Goal: Task Accomplishment & Management: Use online tool/utility

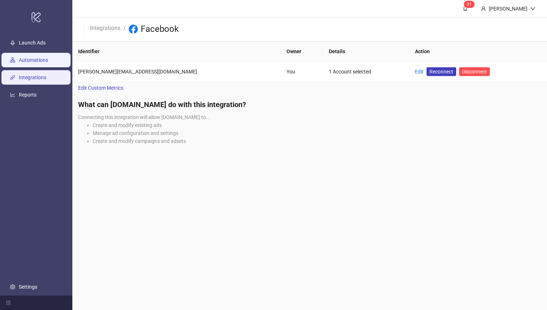
click at [36, 63] on link "Automations" at bounding box center [33, 61] width 29 height 6
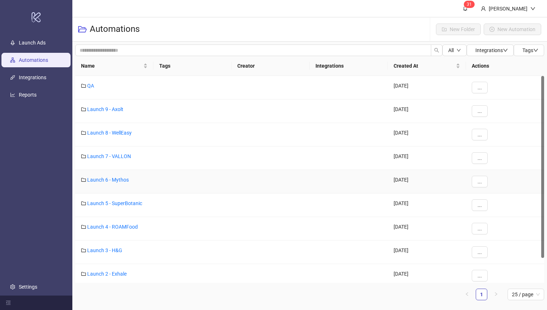
scroll to position [28, 0]
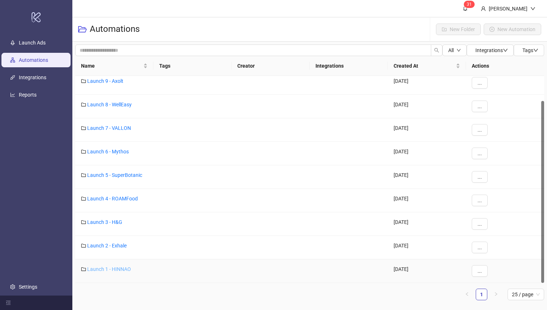
click at [125, 270] on link "Launch 1 - HINNAO" at bounding box center [109, 269] width 44 height 6
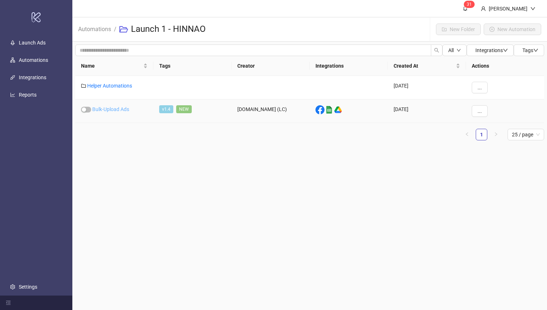
click at [115, 109] on link "Bulk-Upload Ads" at bounding box center [110, 109] width 37 height 6
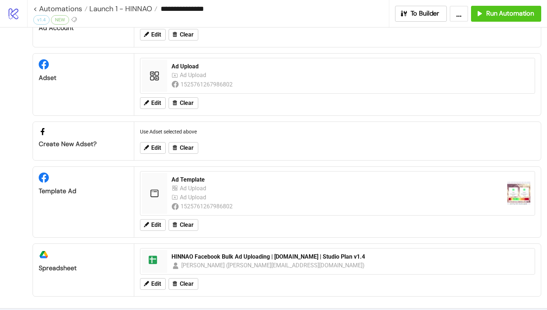
scroll to position [44, 0]
click at [186, 228] on span "Clear" at bounding box center [187, 224] width 14 height 7
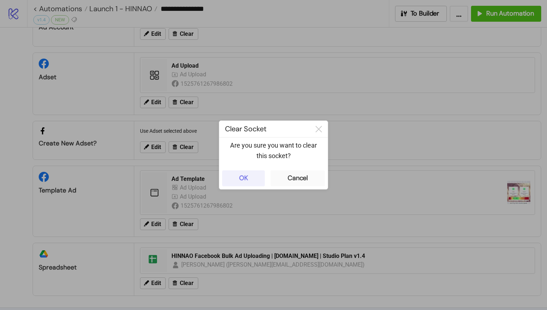
click at [248, 179] on button "OK" at bounding box center [243, 178] width 43 height 16
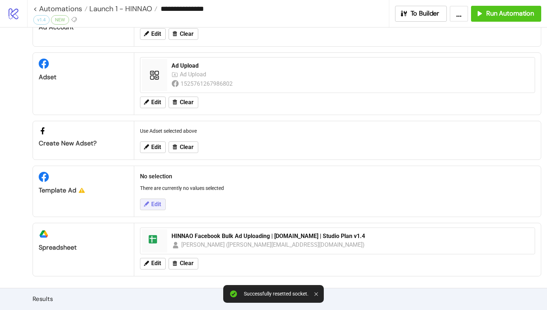
click at [164, 203] on button "Edit" at bounding box center [153, 205] width 26 height 12
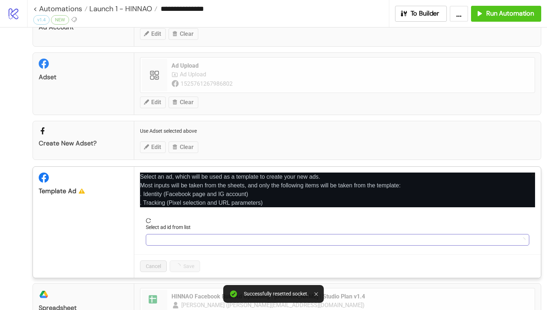
click at [198, 237] on input "Select ad id from list" at bounding box center [334, 239] width 368 height 11
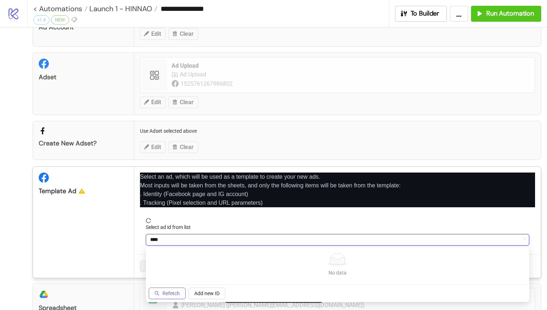
type input "****"
click at [170, 291] on span "Refetch" at bounding box center [170, 294] width 17 height 6
click at [213, 240] on input "****" at bounding box center [334, 239] width 368 height 11
type input "****"
click at [170, 295] on span "Refetch" at bounding box center [170, 294] width 17 height 6
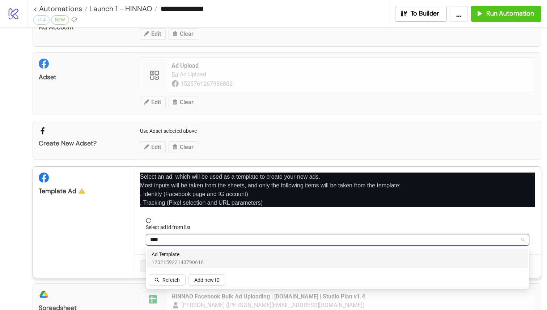
click at [183, 261] on span "120215922143790616" at bounding box center [178, 262] width 52 height 8
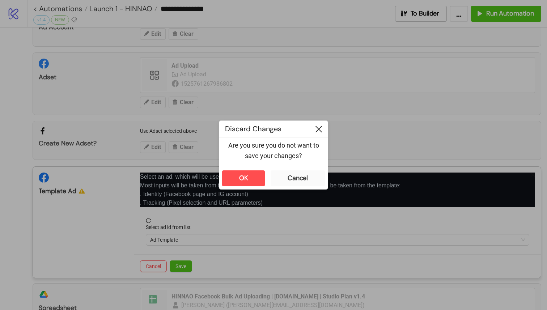
click at [316, 128] on icon at bounding box center [319, 129] width 7 height 7
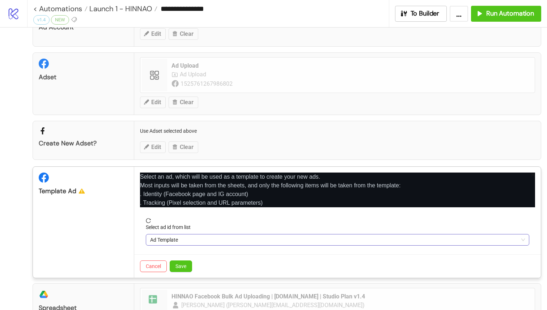
click at [193, 237] on span "Ad Template" at bounding box center [337, 239] width 375 height 11
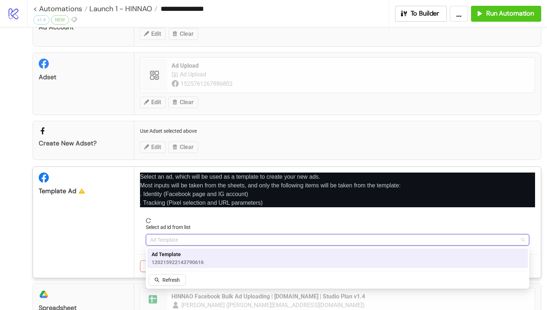
click at [185, 257] on span "Ad Template" at bounding box center [178, 254] width 52 height 8
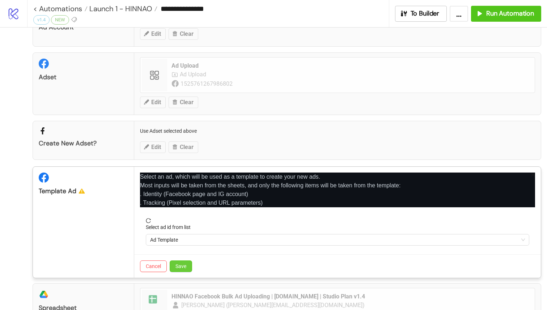
click at [184, 263] on button "Save" at bounding box center [181, 267] width 22 height 12
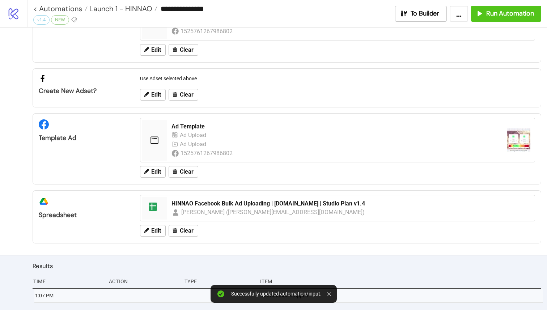
scroll to position [109, 0]
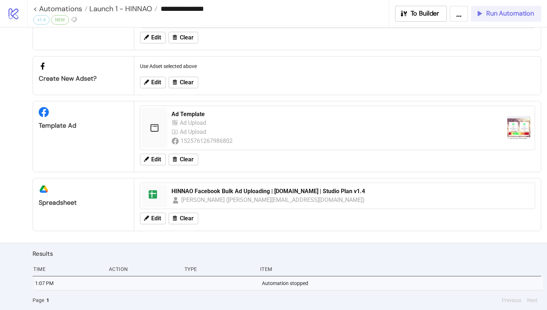
click at [516, 21] on button "Run Automation" at bounding box center [506, 14] width 70 height 16
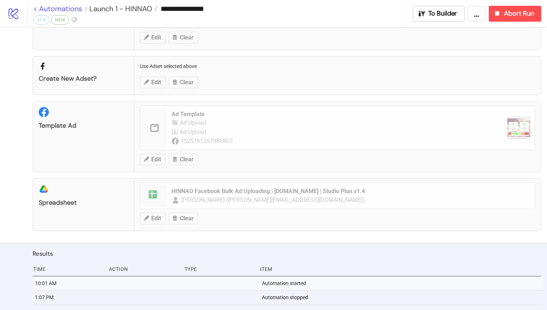
click at [37, 10] on link "< Automations" at bounding box center [60, 8] width 54 height 7
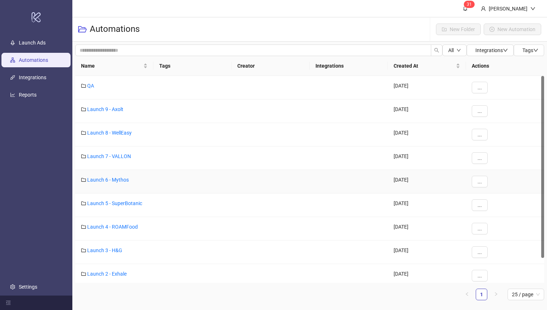
scroll to position [0, 0]
click at [125, 132] on link "Launch 8 - WellEasy" at bounding box center [109, 133] width 45 height 6
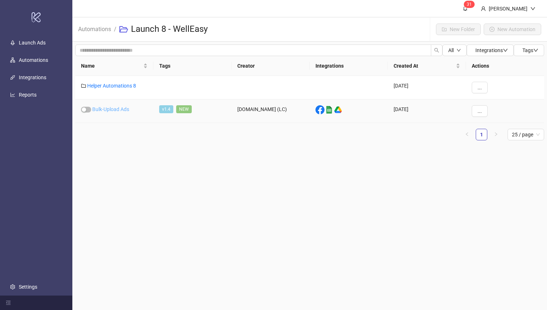
click at [112, 109] on link "Bulk-Upload Ads" at bounding box center [110, 109] width 37 height 6
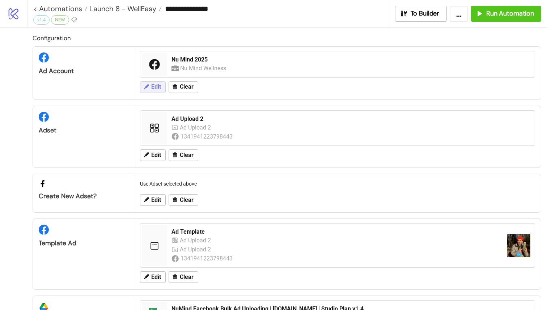
click at [162, 87] on button "Edit" at bounding box center [153, 87] width 26 height 12
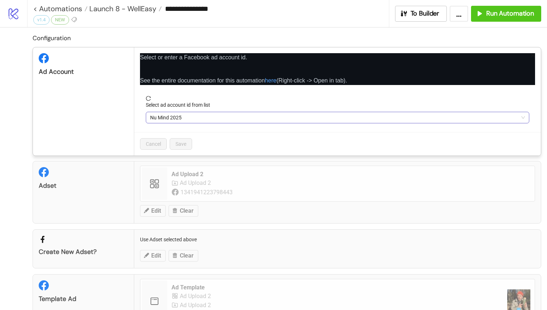
click at [202, 118] on span "Nu Mind 2025" at bounding box center [337, 117] width 375 height 11
click at [38, 7] on link "< Automations" at bounding box center [60, 8] width 54 height 7
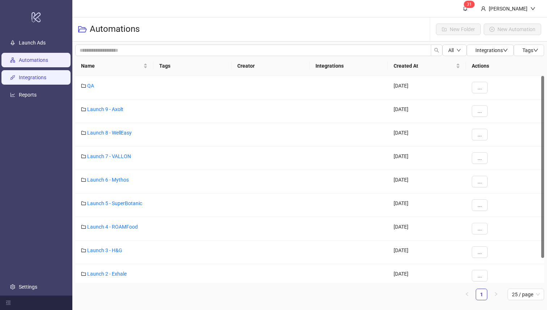
click at [19, 76] on link "Integrations" at bounding box center [33, 78] width 28 height 6
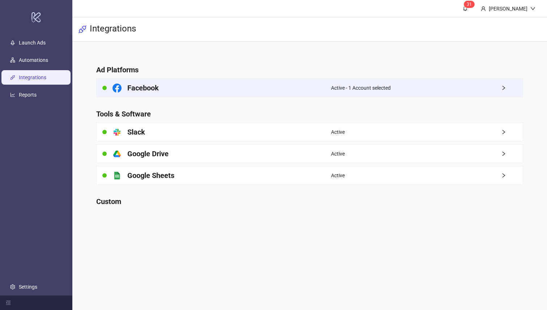
click at [169, 94] on div "Facebook" at bounding box center [214, 88] width 234 height 18
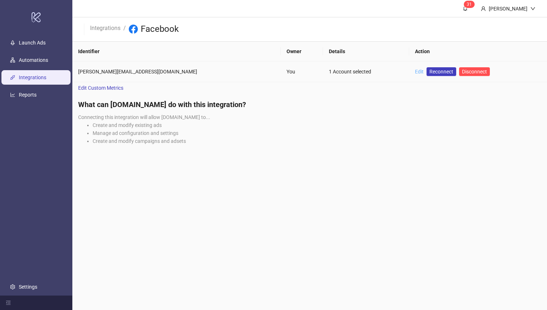
click at [415, 69] on link "Edit" at bounding box center [419, 72] width 9 height 6
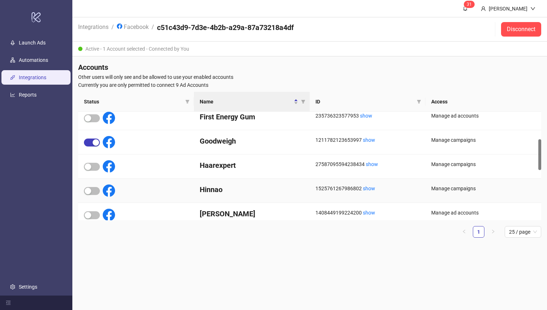
scroll to position [115, 0]
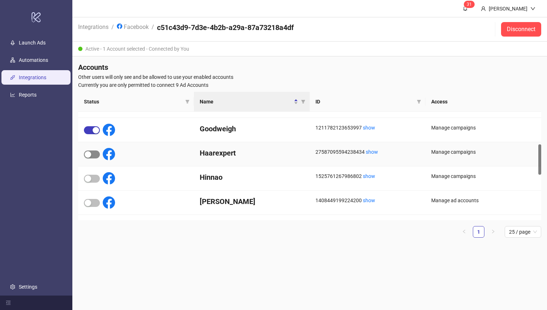
click at [90, 153] on div "button" at bounding box center [88, 154] width 7 height 7
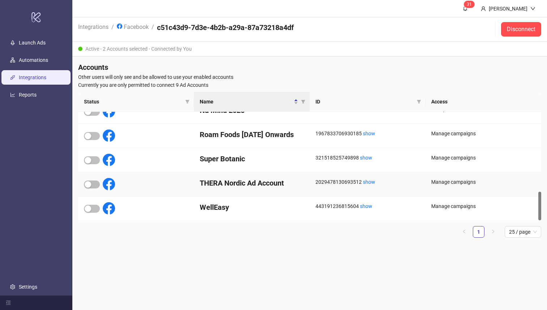
scroll to position [304, 0]
click at [86, 158] on div "button" at bounding box center [88, 160] width 7 height 7
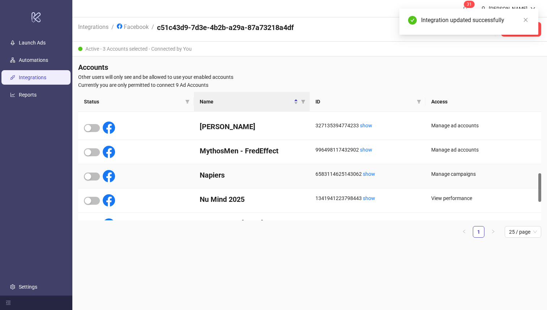
scroll to position [256, 0]
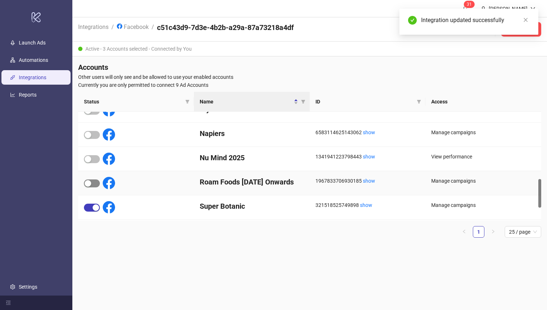
click at [89, 183] on div "button" at bounding box center [88, 183] width 7 height 7
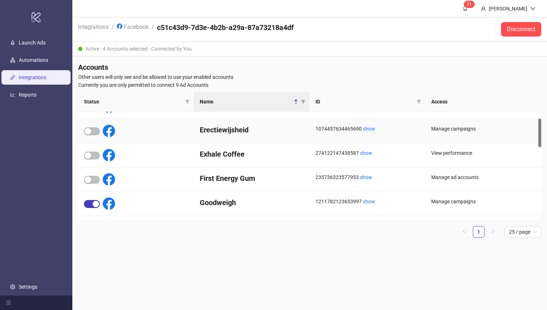
scroll to position [0, 0]
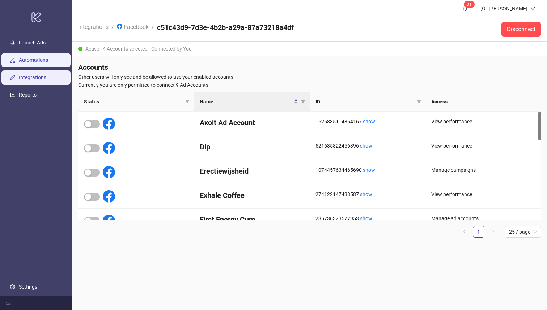
click at [41, 58] on link "Automations" at bounding box center [33, 61] width 29 height 6
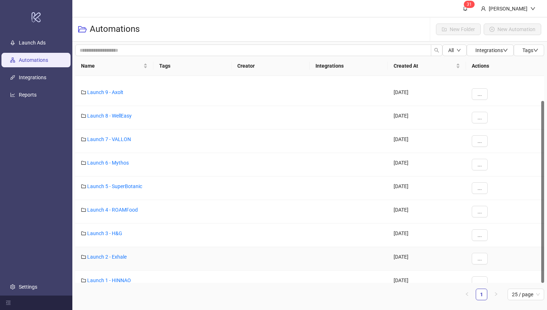
scroll to position [28, 0]
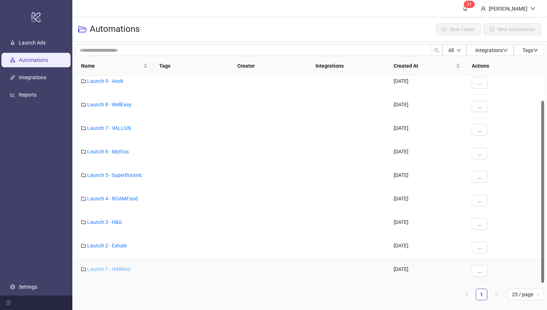
click at [115, 270] on link "Launch 1 - HINNAO" at bounding box center [109, 269] width 44 height 6
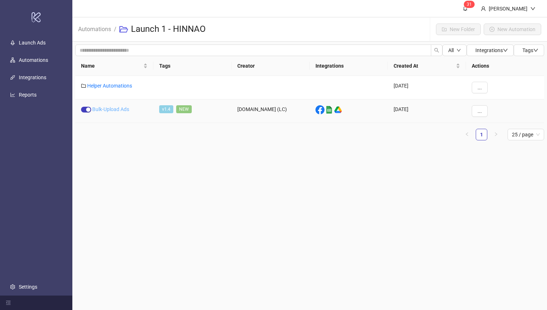
click at [122, 108] on link "Bulk-Upload Ads" at bounding box center [110, 109] width 37 height 6
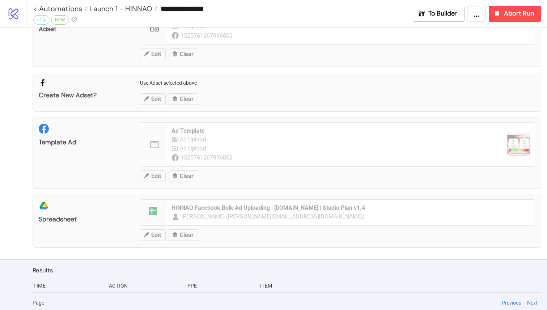
scroll to position [94, 0]
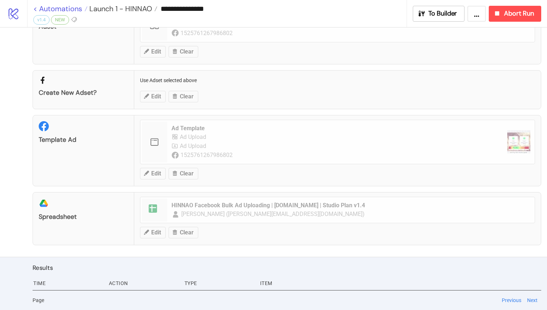
click at [37, 7] on link "< Automations" at bounding box center [60, 8] width 54 height 7
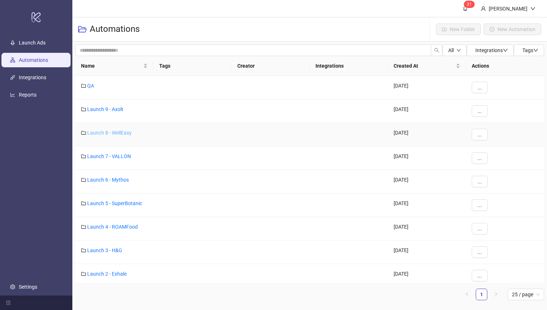
click at [127, 133] on link "Launch 8 - WellEasy" at bounding box center [109, 133] width 45 height 6
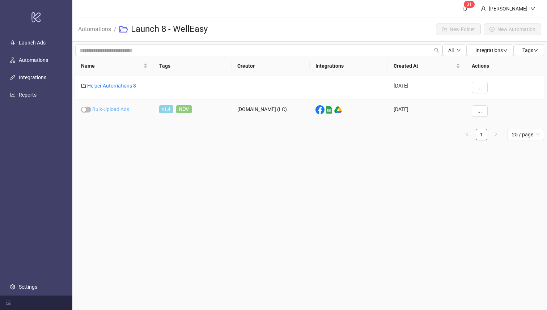
click at [123, 107] on link "Bulk-Upload Ads" at bounding box center [110, 109] width 37 height 6
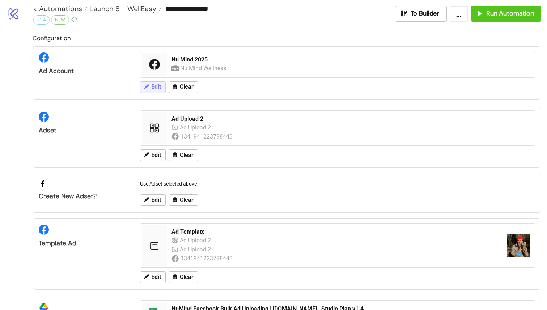
click at [160, 86] on span "Edit" at bounding box center [156, 87] width 10 height 7
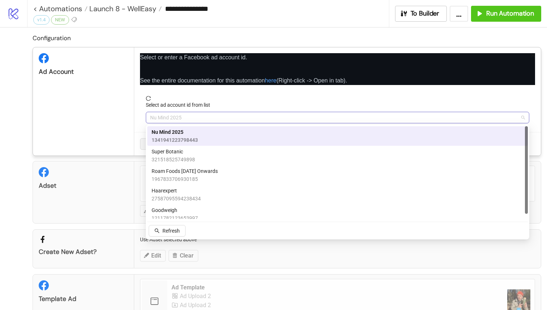
click at [194, 120] on span "Nu Mind 2025" at bounding box center [337, 117] width 375 height 11
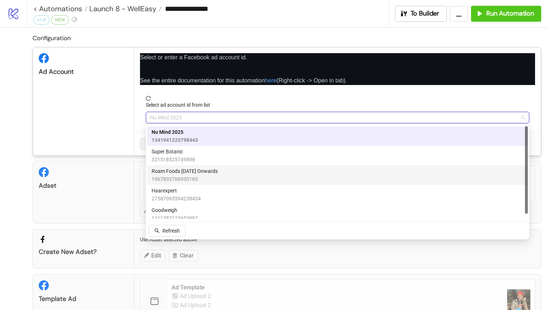
scroll to position [5, 0]
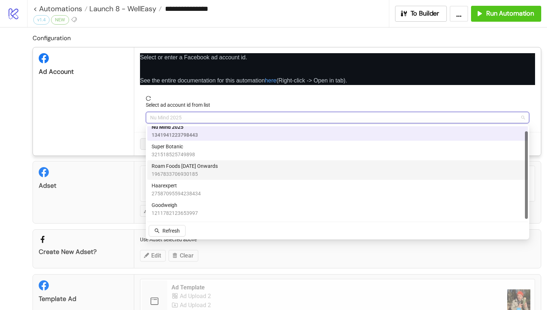
click at [222, 190] on div "Haarexpert 27587095594238434" at bounding box center [338, 190] width 372 height 16
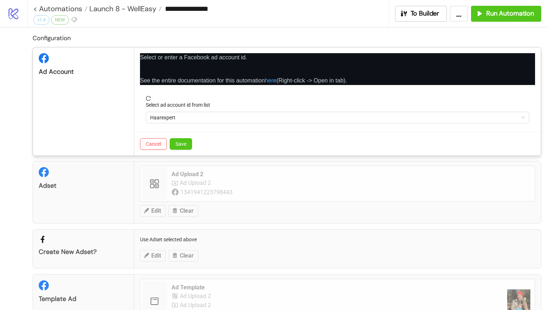
click at [180, 138] on div "Cancel Save" at bounding box center [337, 144] width 407 height 24
click at [181, 144] on span "Save" at bounding box center [181, 144] width 11 height 6
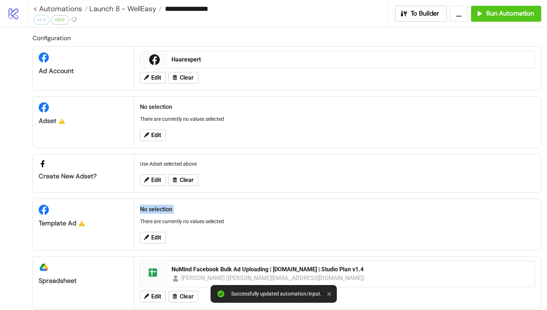
drag, startPoint x: 152, startPoint y: 201, endPoint x: 160, endPoint y: 217, distance: 17.2
click at [160, 217] on div "No selection There are currently no values selected Edit" at bounding box center [337, 224] width 407 height 51
click at [160, 233] on button "Edit" at bounding box center [153, 238] width 26 height 12
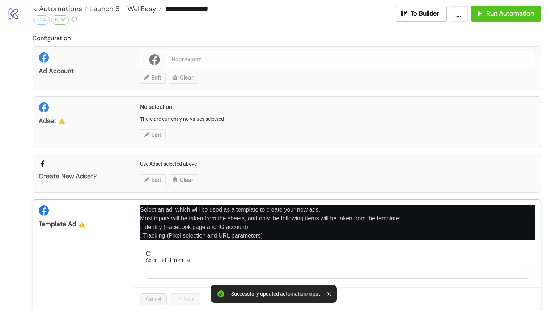
click at [157, 133] on div "**********" at bounding box center [273, 155] width 547 height 310
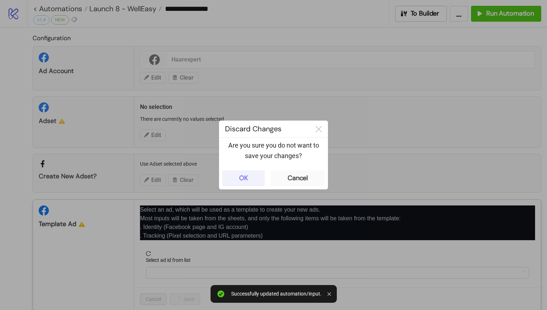
click at [244, 175] on div "OK" at bounding box center [243, 178] width 9 height 8
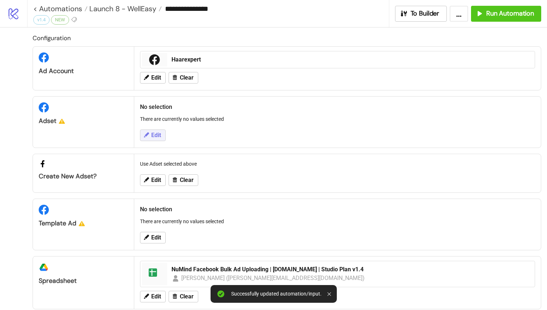
click at [162, 140] on button "Edit" at bounding box center [153, 136] width 26 height 12
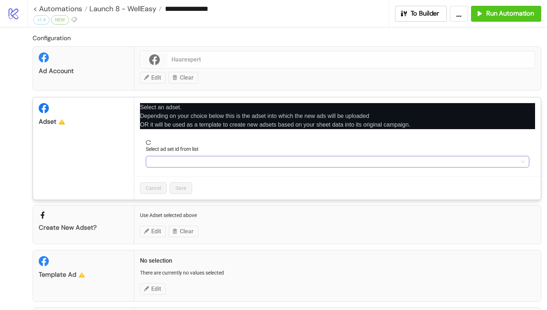
click at [189, 165] on input "Select ad set id from list" at bounding box center [334, 161] width 368 height 11
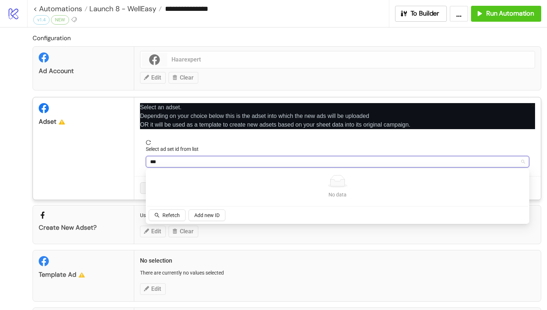
type input "**"
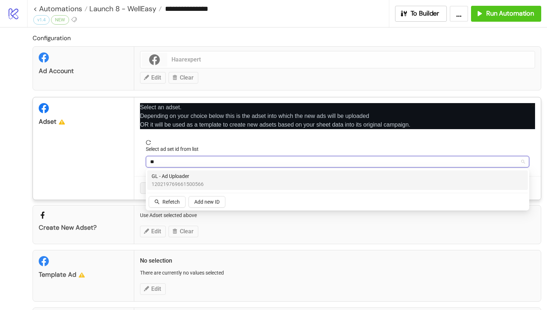
click at [250, 186] on div "GL - Ad Uploader 120219769661500566" at bounding box center [338, 180] width 372 height 16
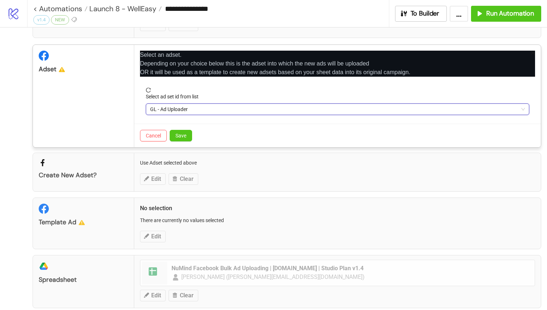
scroll to position [73, 0]
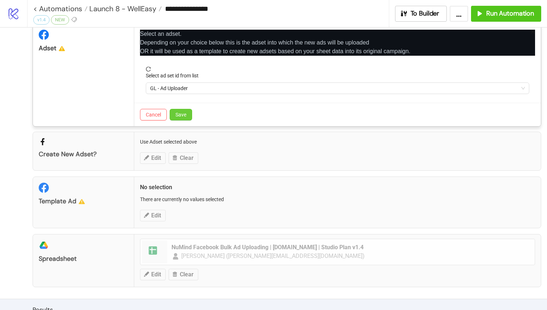
click at [184, 113] on span "Save" at bounding box center [181, 115] width 11 height 6
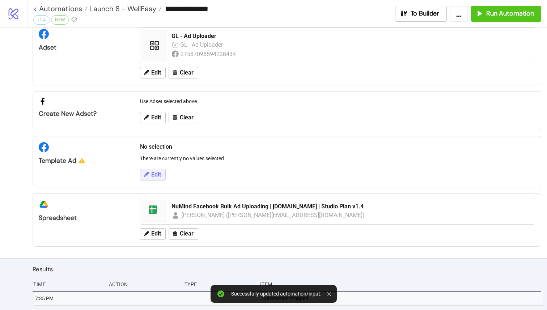
click at [159, 173] on span "Edit" at bounding box center [156, 175] width 10 height 7
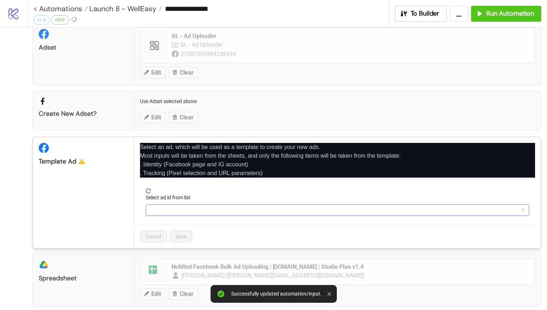
click at [181, 205] on input "Select ad id from list" at bounding box center [334, 210] width 368 height 11
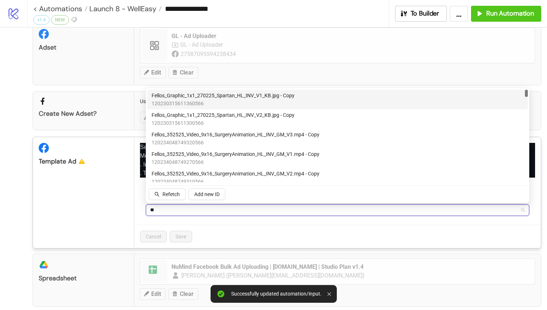
type input "***"
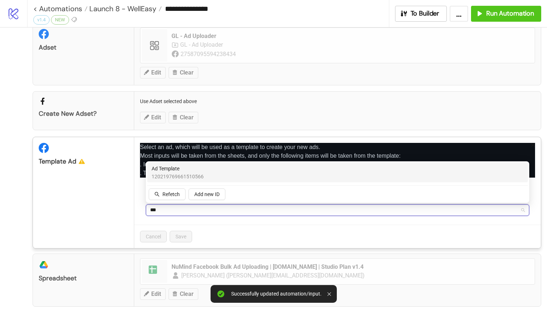
click at [192, 175] on span "120219769661510566" at bounding box center [178, 177] width 52 height 8
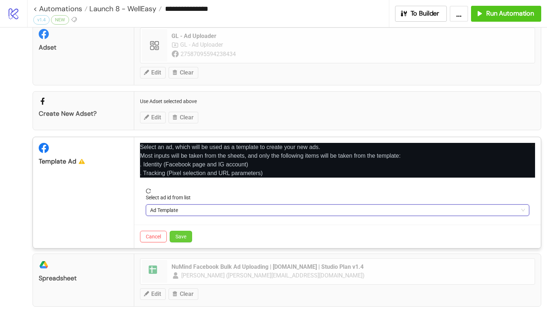
click at [189, 236] on button "Save" at bounding box center [181, 237] width 22 height 12
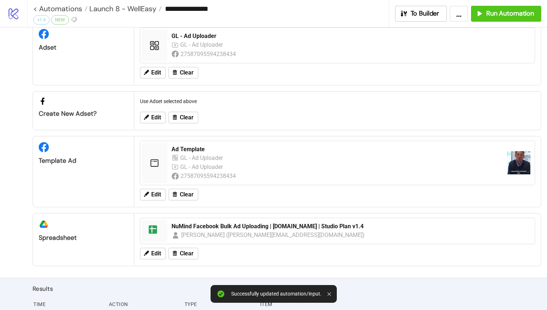
scroll to position [109, 0]
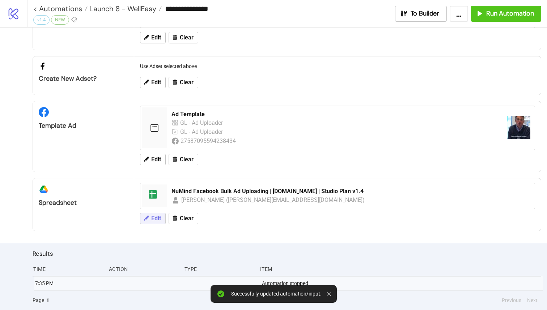
click at [164, 217] on button "Edit" at bounding box center [153, 219] width 26 height 12
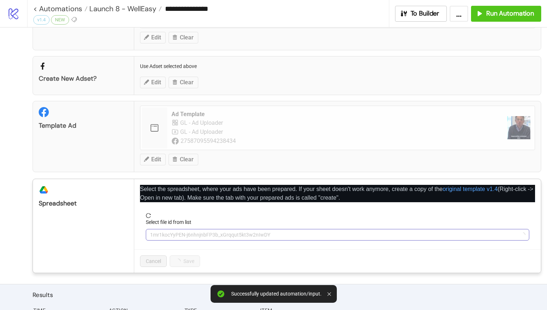
click at [181, 234] on span "1mr1kocYyPEN-j6nhnjnbFP3b_xGrqqut5kt3w2nIwDY" at bounding box center [337, 234] width 375 height 11
click at [186, 235] on span "NuMind Facebook Bulk Ad Uploading | [DOMAIN_NAME] | Studio Plan v1.4" at bounding box center [337, 234] width 375 height 11
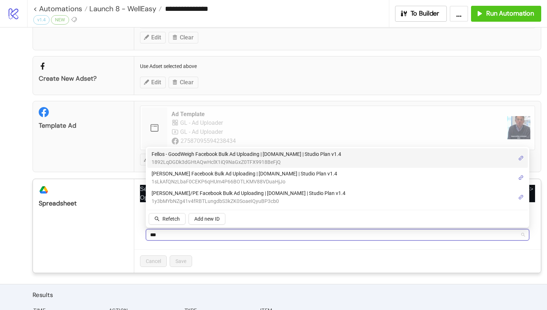
type input "****"
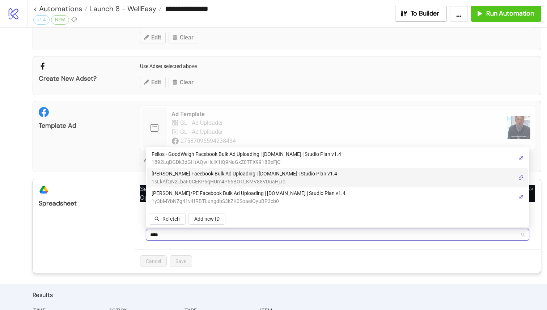
click at [224, 172] on span "[PERSON_NAME] Facebook Bulk Ad Uploading | [DOMAIN_NAME] | Studio Plan v1.4" at bounding box center [245, 174] width 186 height 8
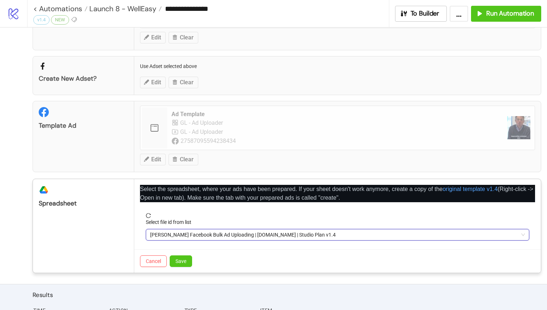
click at [195, 253] on div "Cancel Save" at bounding box center [337, 261] width 407 height 24
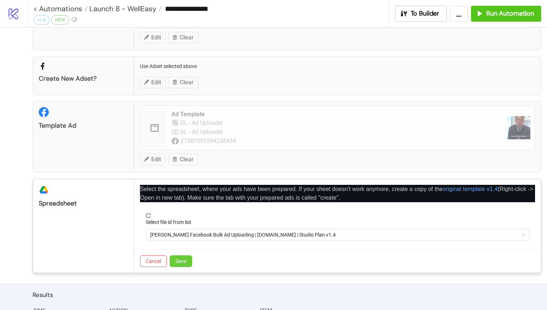
click at [188, 258] on button "Save" at bounding box center [181, 261] width 22 height 12
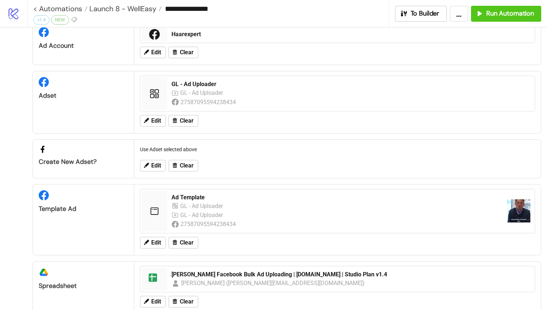
scroll to position [0, 0]
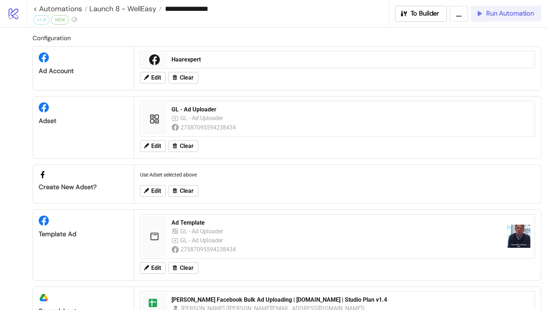
click at [529, 14] on span "Run Automation" at bounding box center [510, 13] width 48 height 8
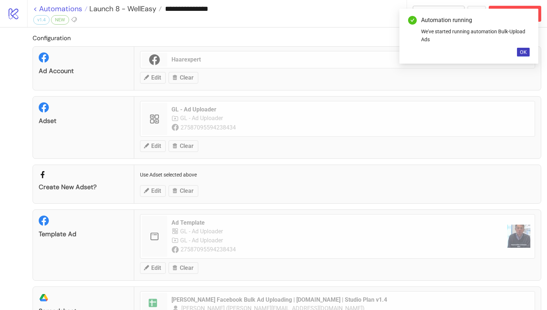
click at [36, 8] on link "< Automations" at bounding box center [60, 8] width 54 height 7
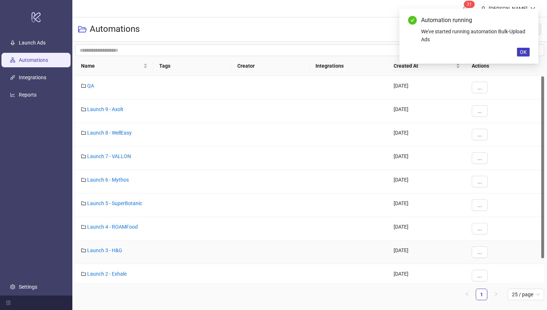
scroll to position [28, 0]
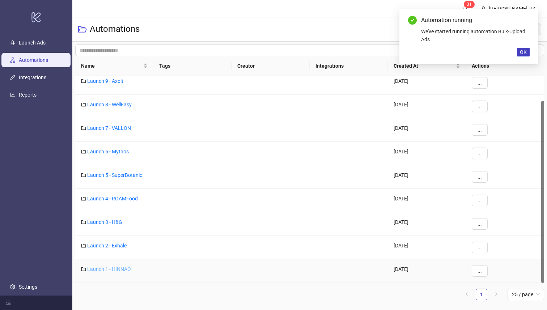
click at [117, 270] on link "Launch 1 - HINNAO" at bounding box center [109, 269] width 44 height 6
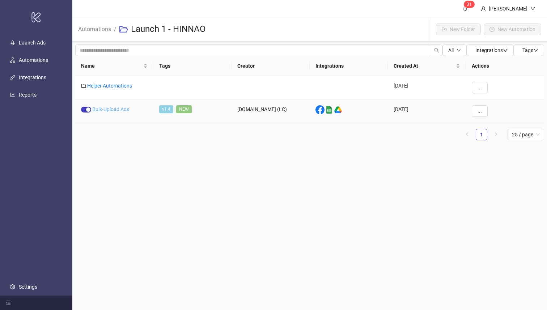
click at [117, 107] on link "Bulk-Upload Ads" at bounding box center [110, 109] width 37 height 6
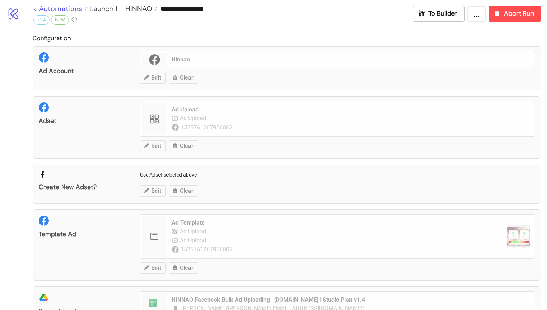
click at [38, 8] on link "< Automations" at bounding box center [60, 8] width 54 height 7
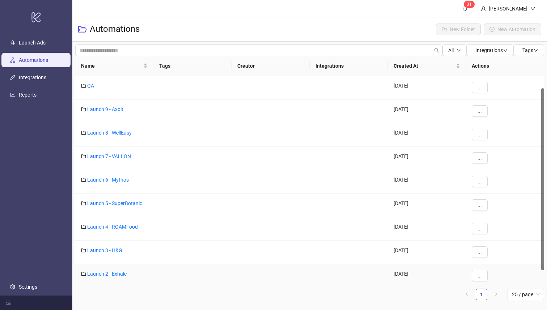
scroll to position [28, 0]
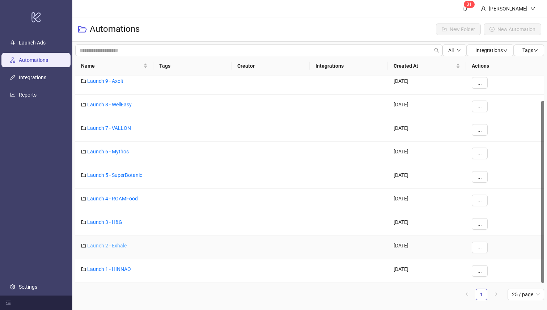
click at [114, 244] on link "Launch 2 - Exhale" at bounding box center [106, 246] width 39 height 6
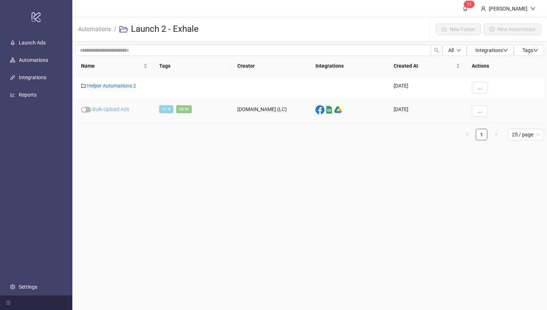
click at [121, 107] on link "Bulk-Upload Ads" at bounding box center [110, 109] width 37 height 6
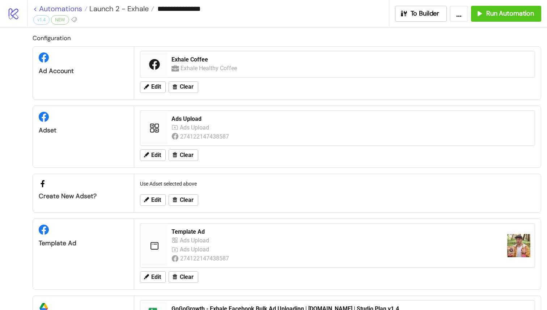
click at [36, 7] on link "< Automations" at bounding box center [60, 8] width 54 height 7
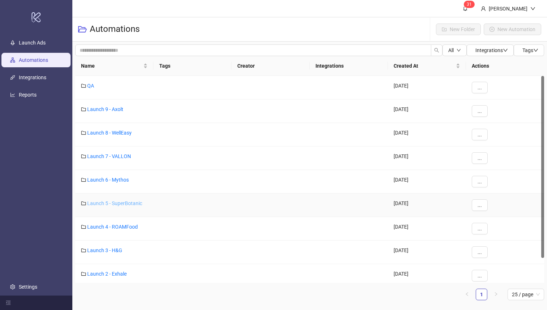
click at [127, 200] on link "Launch 5 - SuperBotanic" at bounding box center [114, 203] width 55 height 6
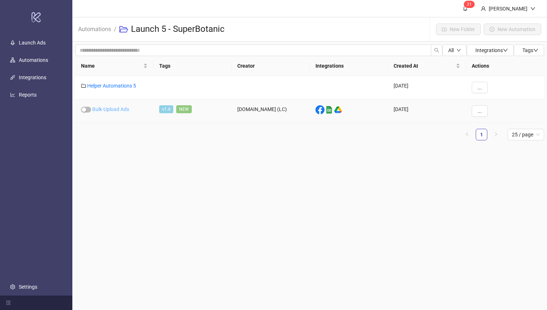
click at [109, 107] on link "Bulk-Upload Ads" at bounding box center [110, 109] width 37 height 6
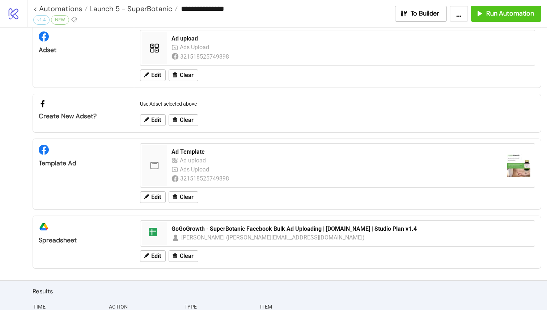
scroll to position [73, 0]
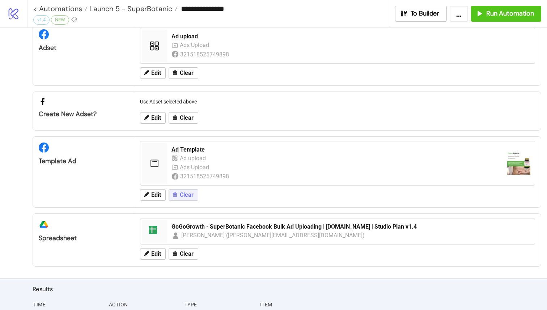
click at [192, 195] on span "Clear" at bounding box center [187, 195] width 14 height 7
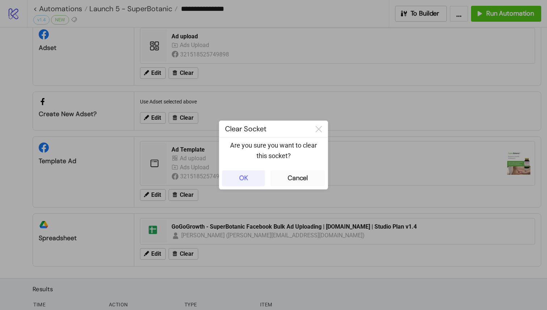
click at [253, 182] on button "OK" at bounding box center [243, 178] width 43 height 16
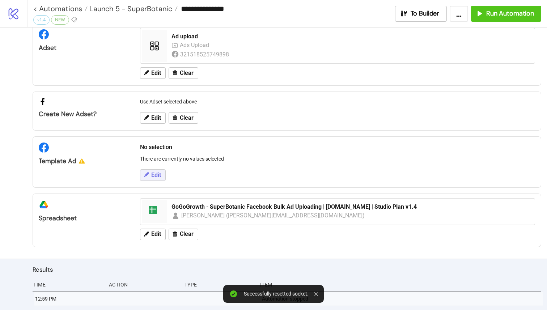
click at [144, 173] on icon at bounding box center [146, 175] width 7 height 7
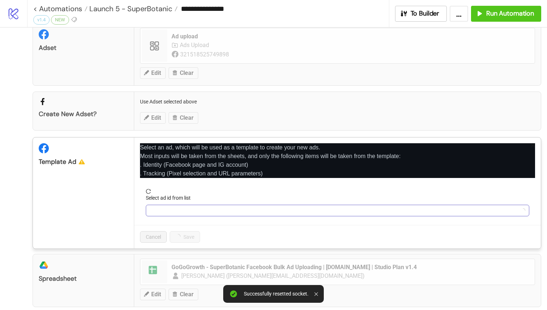
click at [186, 205] on input "Select ad id from list" at bounding box center [334, 210] width 368 height 11
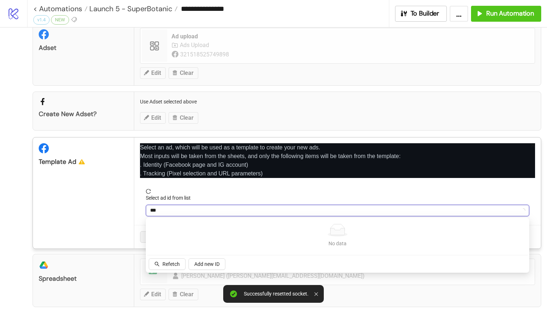
click at [165, 251] on div "No data No data" at bounding box center [337, 235] width 381 height 33
type input "***"
click at [165, 259] on button "Refetch" at bounding box center [167, 264] width 37 height 12
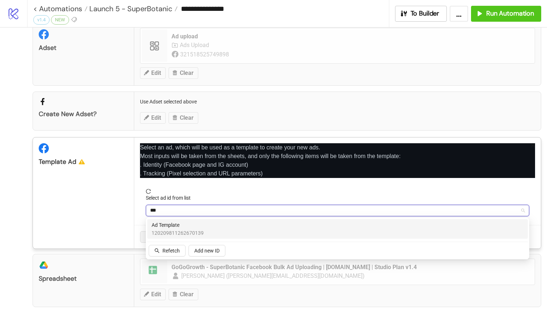
click at [187, 232] on span "120209811262670139" at bounding box center [178, 233] width 52 height 8
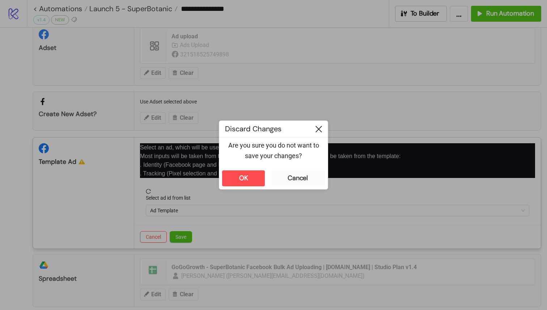
click at [318, 131] on icon at bounding box center [319, 129] width 7 height 7
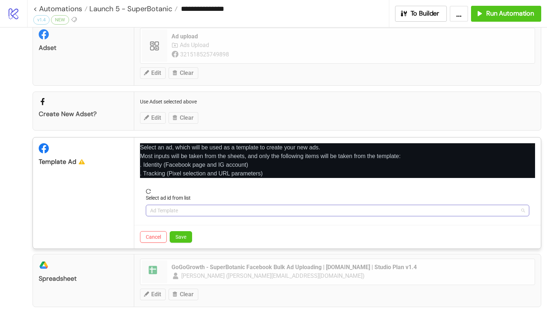
click at [174, 212] on span "Ad Template" at bounding box center [337, 210] width 375 height 11
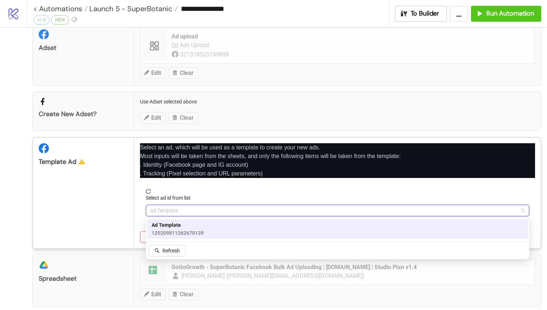
click at [174, 226] on span "Ad Template" at bounding box center [178, 225] width 52 height 8
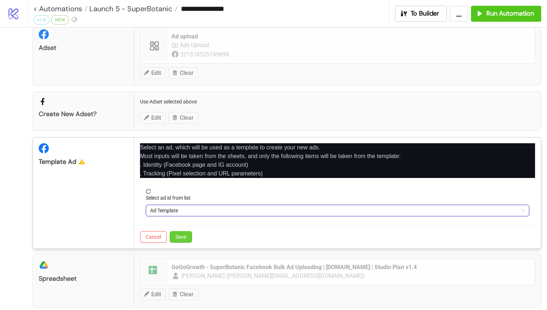
click at [182, 234] on span "Save" at bounding box center [181, 237] width 11 height 6
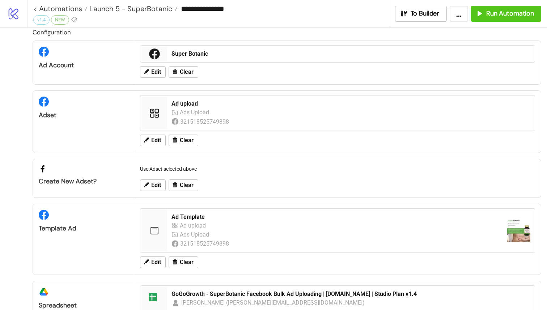
scroll to position [0, 0]
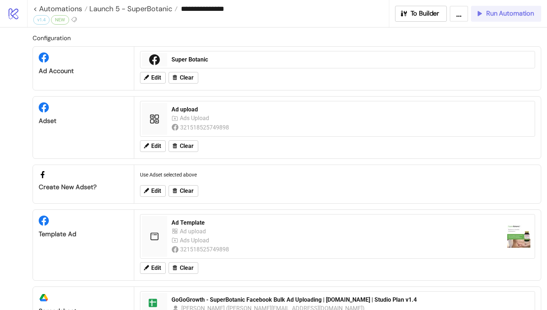
click at [502, 17] on span "Run Automation" at bounding box center [510, 13] width 48 height 8
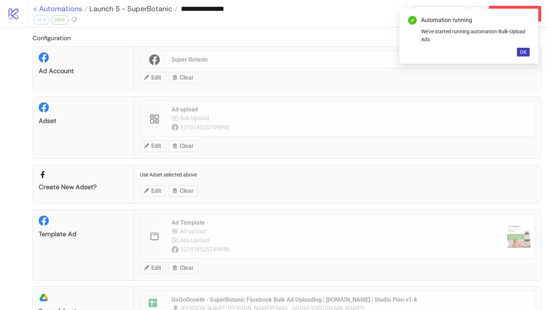
click at [35, 8] on link "< Automations" at bounding box center [60, 8] width 54 height 7
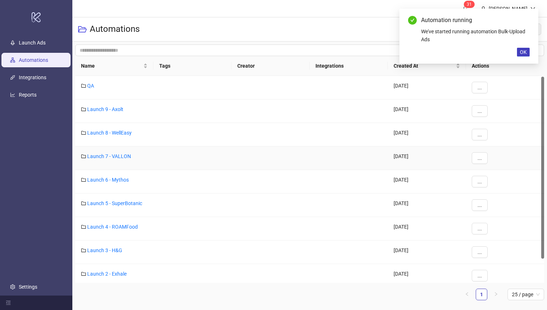
scroll to position [28, 0]
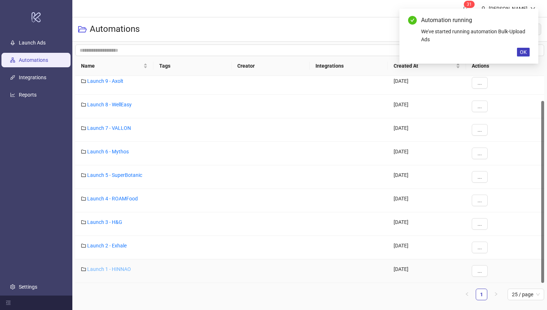
click at [115, 270] on link "Launch 1 - HINNAO" at bounding box center [109, 269] width 44 height 6
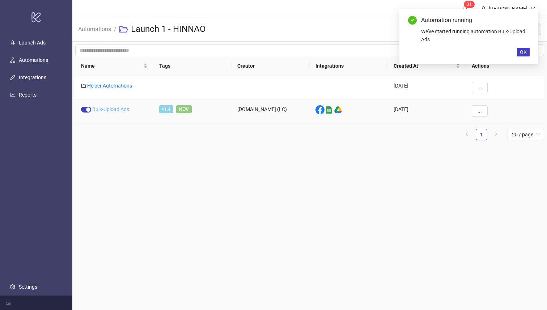
click at [115, 110] on link "Bulk-Upload Ads" at bounding box center [110, 109] width 37 height 6
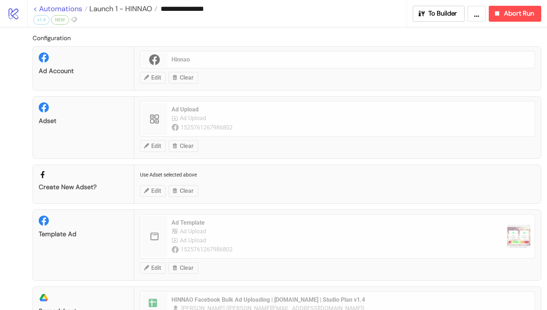
click at [39, 5] on link "< Automations" at bounding box center [60, 8] width 54 height 7
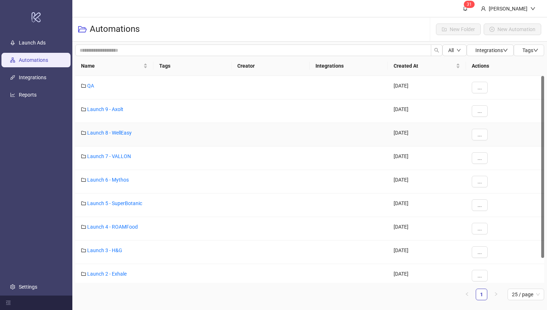
scroll to position [28, 0]
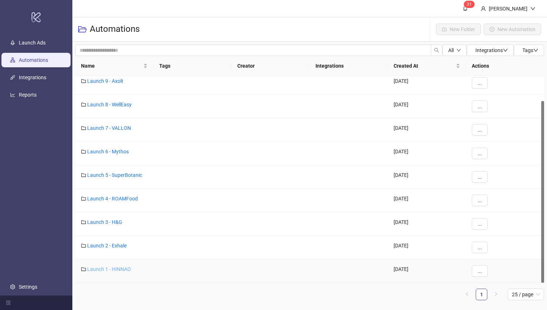
click at [113, 267] on link "Launch 1 - HINNAO" at bounding box center [109, 269] width 44 height 6
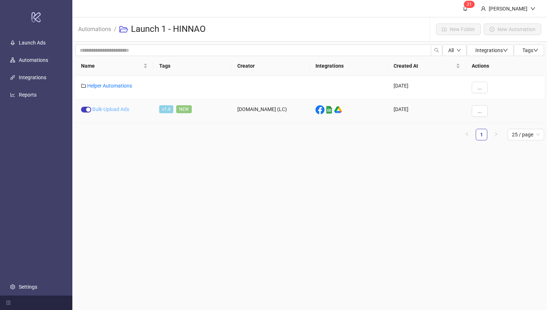
click at [117, 110] on link "Bulk-Upload Ads" at bounding box center [110, 109] width 37 height 6
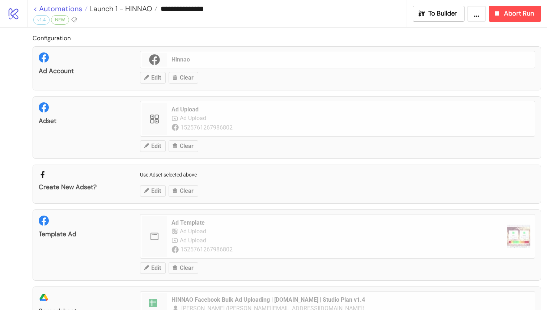
click at [38, 7] on link "< Automations" at bounding box center [60, 8] width 54 height 7
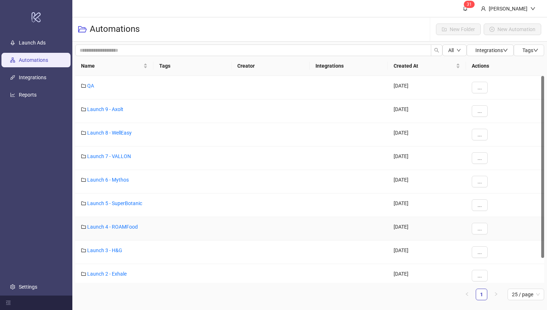
scroll to position [16, 0]
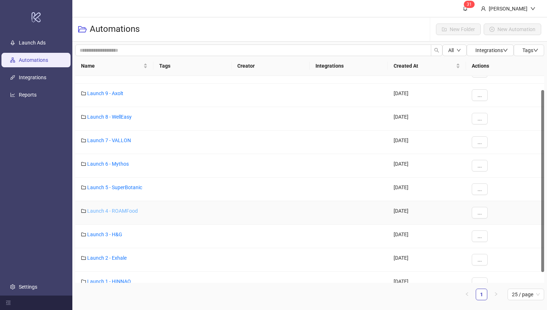
click at [117, 210] on link "Launch 4 - ROAMFood" at bounding box center [112, 211] width 51 height 6
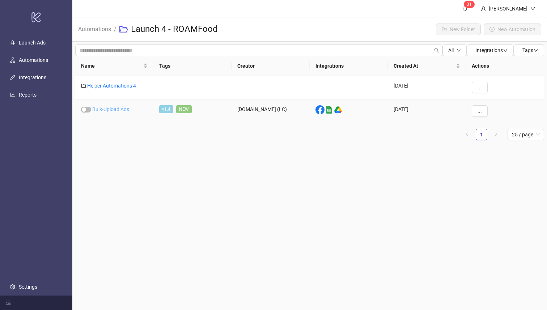
click at [110, 108] on link "Bulk-Upload Ads" at bounding box center [110, 109] width 37 height 6
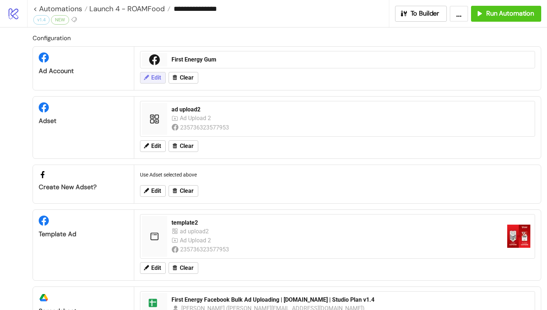
click at [154, 78] on span "Edit" at bounding box center [156, 78] width 10 height 7
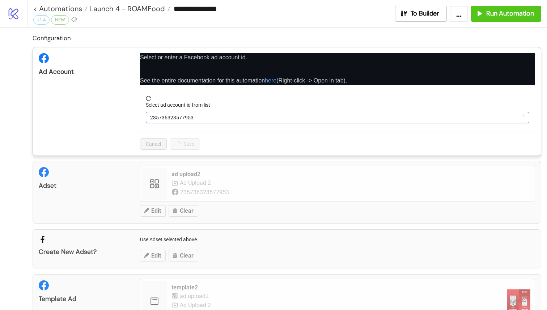
click at [191, 118] on span "235736323577953" at bounding box center [337, 117] width 375 height 11
click at [191, 118] on span "First Energy Gum" at bounding box center [337, 117] width 375 height 11
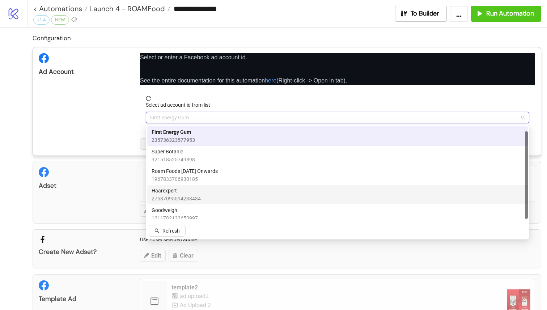
scroll to position [5, 0]
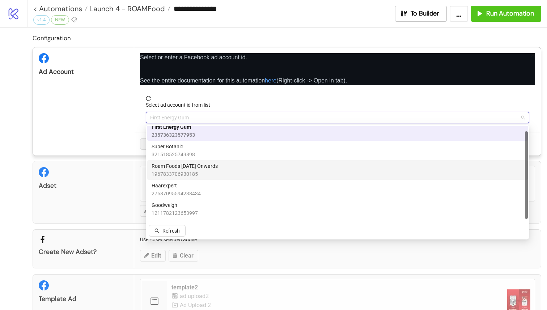
click at [203, 168] on span "Roam Foods [DATE] Onwards" at bounding box center [185, 166] width 66 height 8
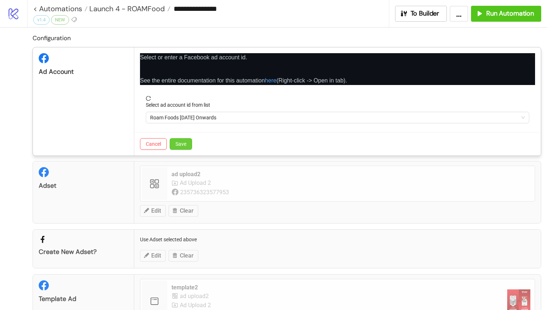
click at [178, 145] on span "Save" at bounding box center [181, 144] width 11 height 6
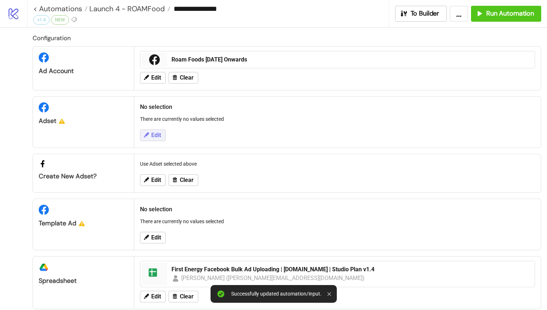
click at [160, 133] on span "Edit" at bounding box center [156, 135] width 10 height 7
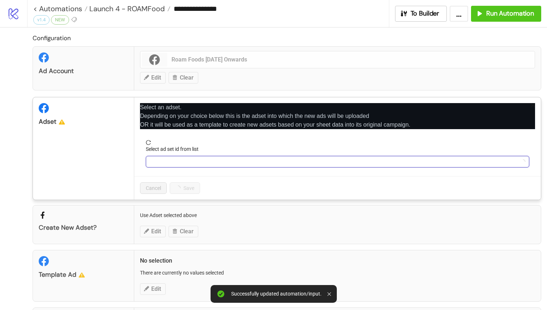
click at [172, 166] on input "Select ad set id from list" at bounding box center [334, 161] width 368 height 11
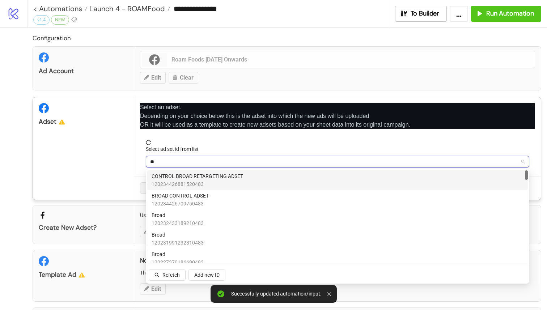
type input "*"
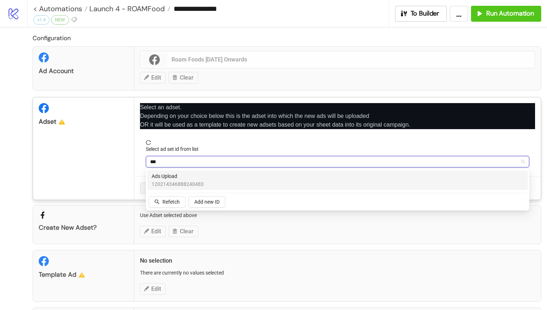
type input "****"
click at [191, 176] on span "Ads Upload" at bounding box center [178, 176] width 52 height 8
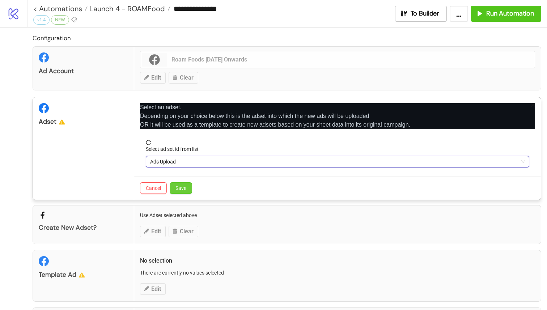
click at [182, 194] on button "Save" at bounding box center [181, 188] width 22 height 12
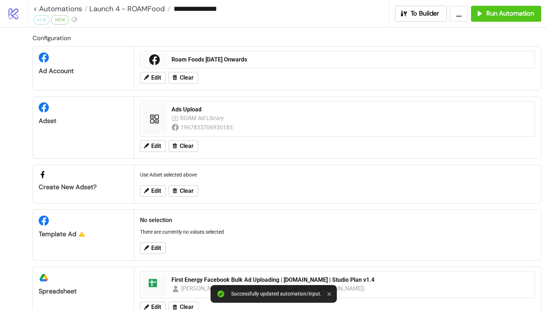
scroll to position [39, 0]
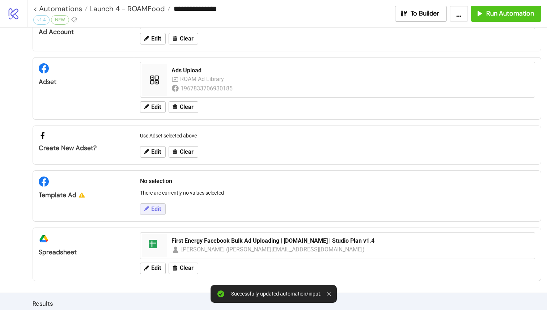
click at [149, 208] on icon at bounding box center [146, 209] width 7 height 7
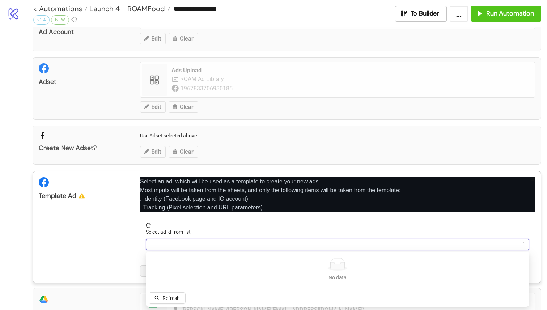
click at [170, 243] on input "Select ad id from list" at bounding box center [334, 244] width 368 height 11
type input "***"
click at [170, 293] on button "Refetch" at bounding box center [167, 298] width 37 height 12
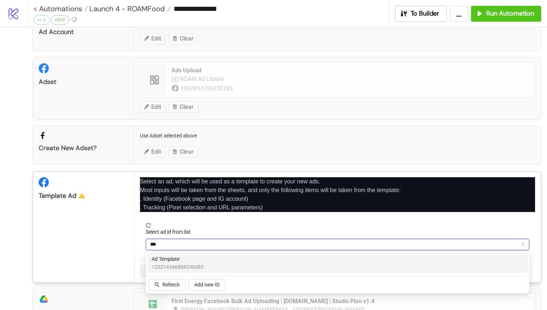
click at [207, 258] on div "Ad Template 120214346888290483" at bounding box center [338, 263] width 372 height 16
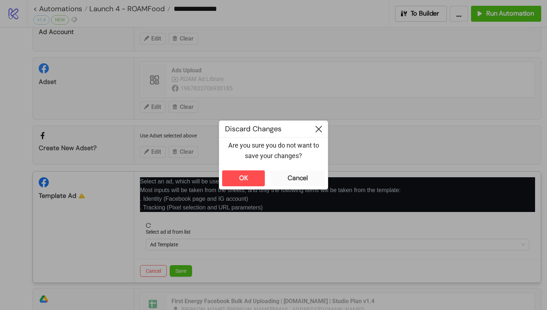
click at [318, 128] on icon at bounding box center [319, 129] width 7 height 7
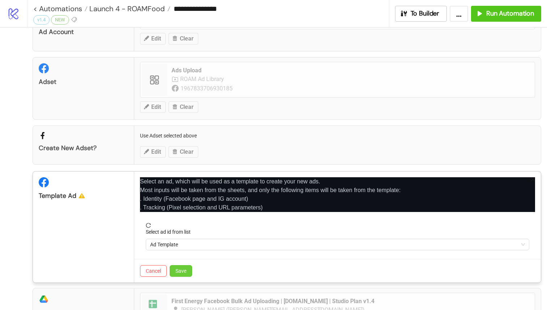
click at [181, 271] on span "Save" at bounding box center [181, 271] width 11 height 6
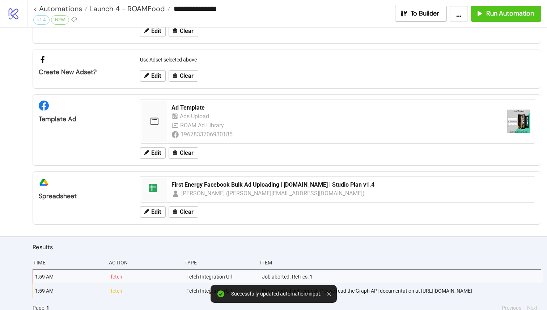
scroll to position [123, 0]
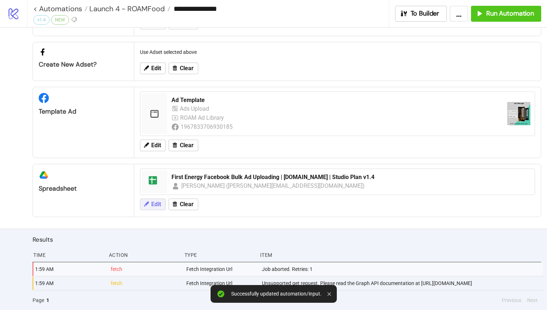
click at [151, 203] on span "Edit" at bounding box center [156, 204] width 10 height 7
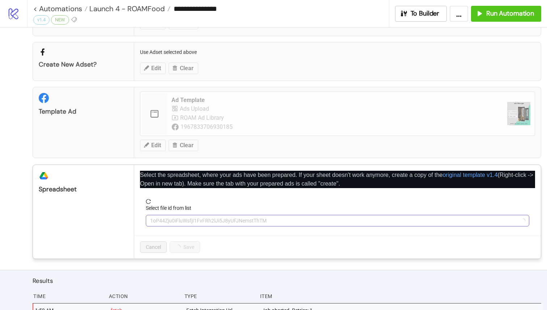
click at [245, 222] on span "1oP44Zju0iFluWsfjI1FvFRh2lJi5J8yUFJNemstThTM" at bounding box center [337, 220] width 375 height 11
click at [261, 226] on div "First Energy Facebook Bulk Ad Uploading | [DOMAIN_NAME] | Studio Plan v1.4" at bounding box center [338, 221] width 384 height 12
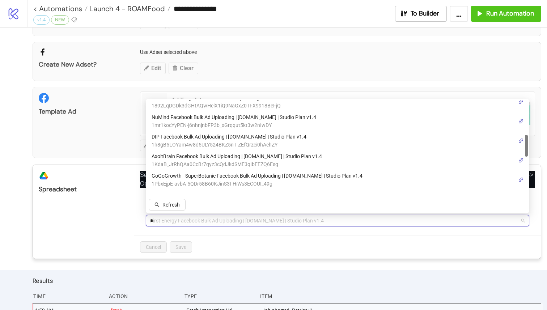
scroll to position [0, 0]
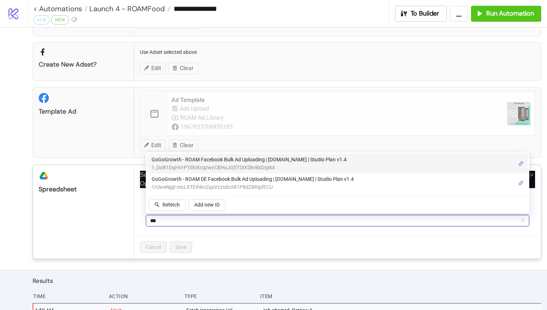
type input "****"
click at [236, 165] on span "1_DoB1DqHVrPTdhiXcqzwyCBHuJQ5TDIXDkr8id2qtk4" at bounding box center [249, 168] width 195 height 8
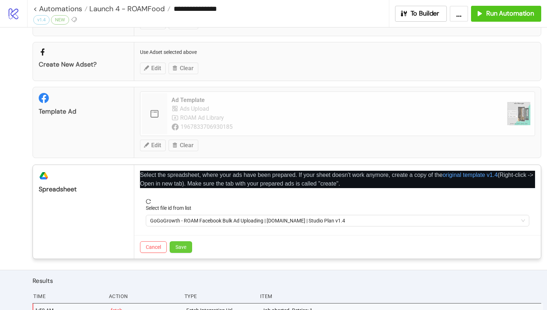
click at [183, 241] on button "Save" at bounding box center [181, 247] width 22 height 12
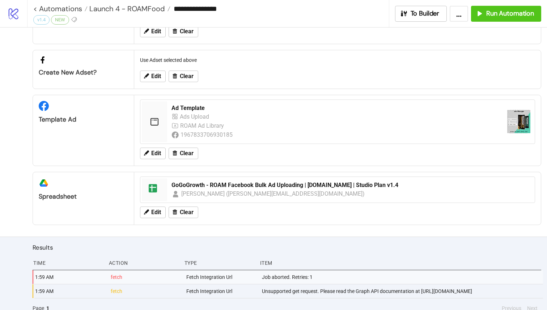
scroll to position [123, 0]
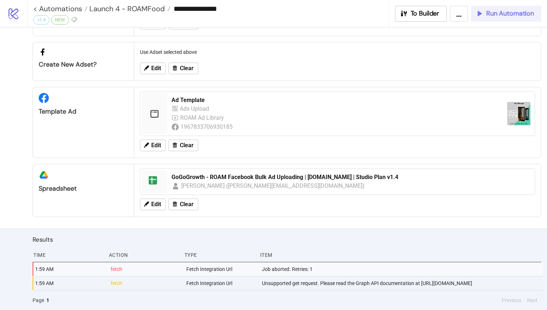
click at [479, 12] on icon "button" at bounding box center [478, 13] width 7 height 7
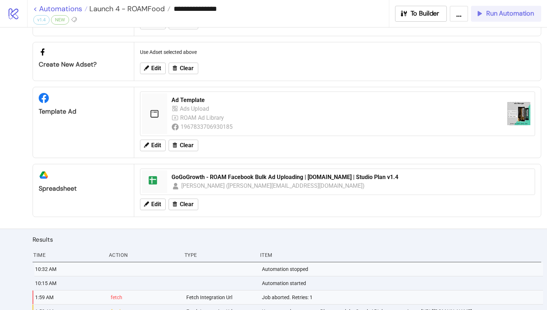
click at [39, 8] on link "< Automations" at bounding box center [60, 8] width 54 height 7
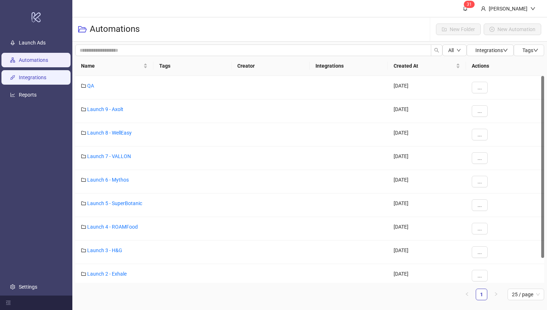
click at [34, 75] on link "Integrations" at bounding box center [33, 78] width 28 height 6
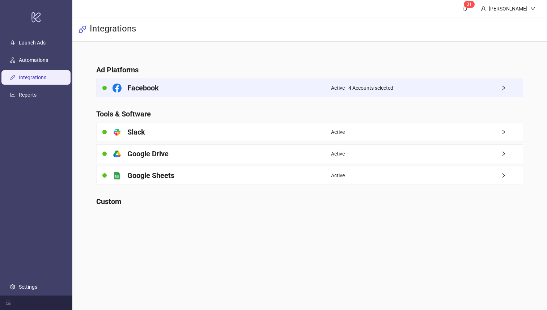
click at [147, 87] on h4 "Facebook" at bounding box center [142, 88] width 31 height 10
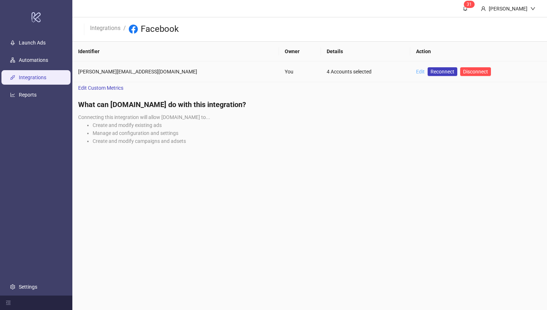
click at [416, 70] on link "Edit" at bounding box center [420, 72] width 9 height 6
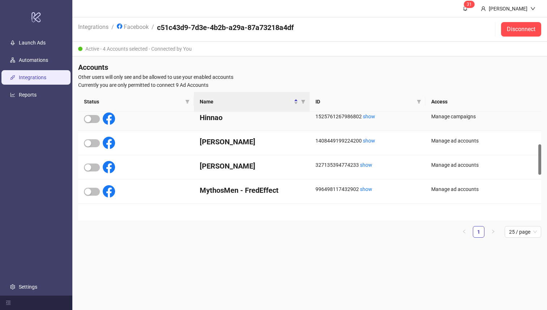
scroll to position [178, 0]
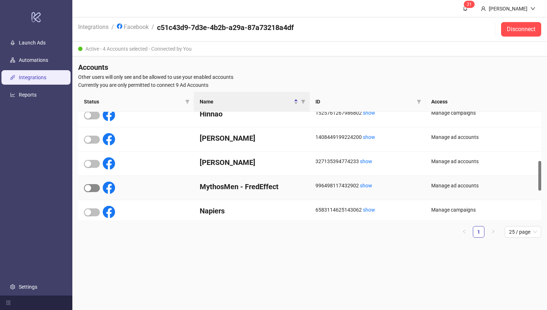
click at [87, 186] on div "button" at bounding box center [88, 188] width 7 height 7
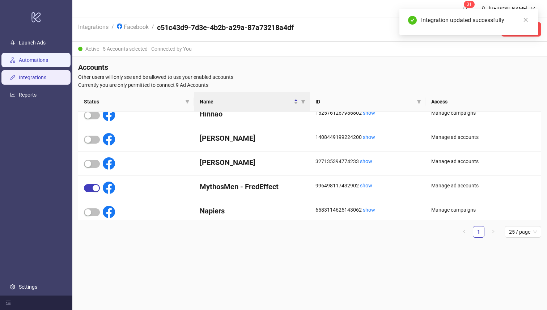
click at [40, 58] on link "Automations" at bounding box center [33, 61] width 29 height 6
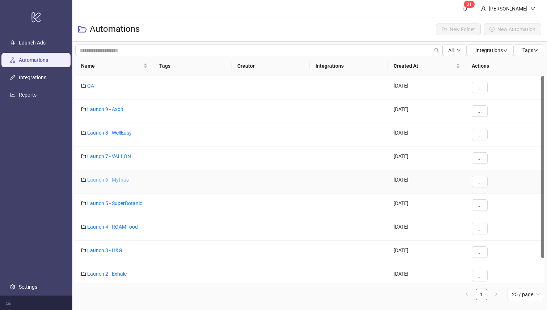
click at [116, 180] on link "Launch 6 - Mythos" at bounding box center [108, 180] width 42 height 6
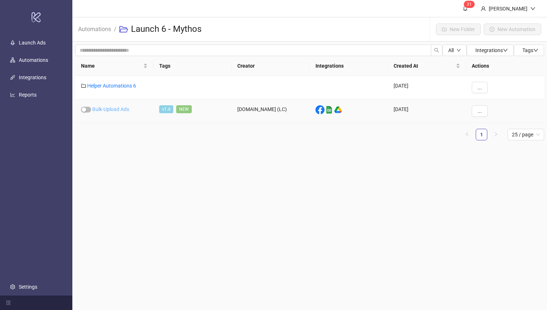
click at [113, 108] on link "Bulk-Upload Ads" at bounding box center [110, 109] width 37 height 6
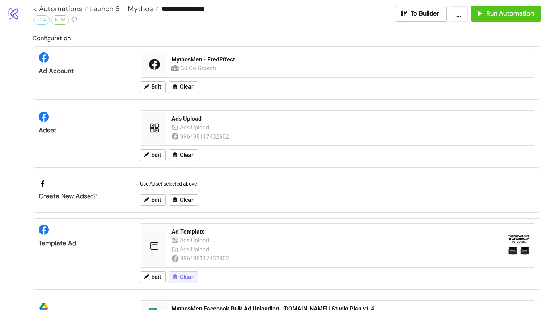
click at [179, 283] on button "Clear" at bounding box center [184, 277] width 30 height 12
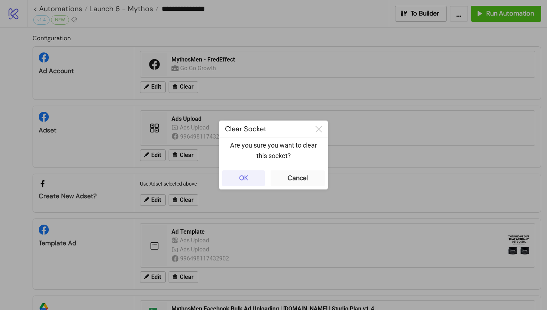
click at [250, 177] on button "OK" at bounding box center [243, 178] width 43 height 16
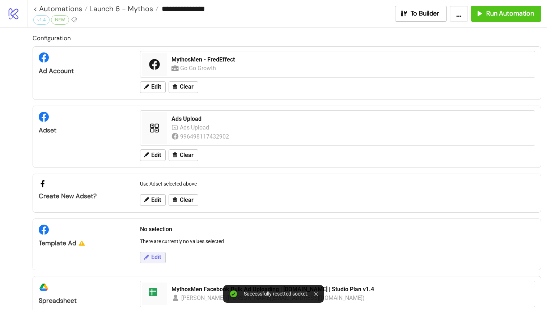
click at [157, 261] on span "Edit" at bounding box center [156, 257] width 10 height 7
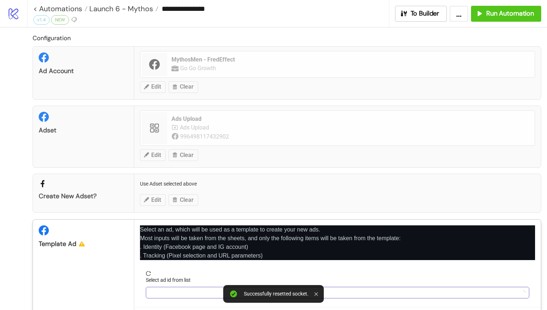
click at [170, 289] on input "Select ad id from list" at bounding box center [334, 292] width 368 height 11
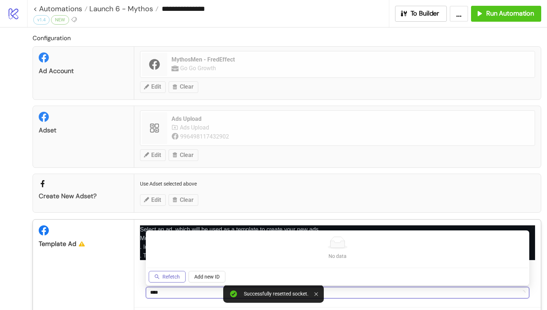
click at [176, 276] on span "Refetch" at bounding box center [170, 277] width 17 height 6
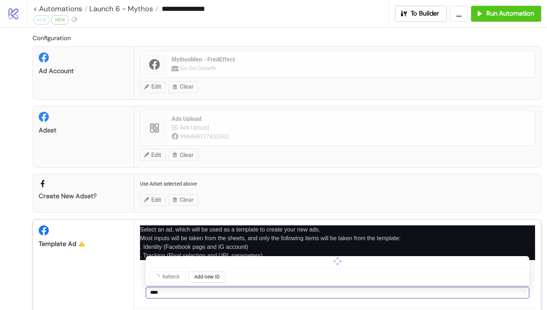
click at [170, 292] on input "****" at bounding box center [334, 292] width 368 height 11
type input "*"
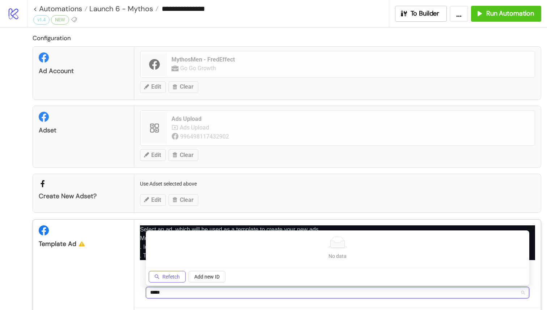
type input "*****"
click at [170, 275] on span "Refetch" at bounding box center [170, 277] width 17 height 6
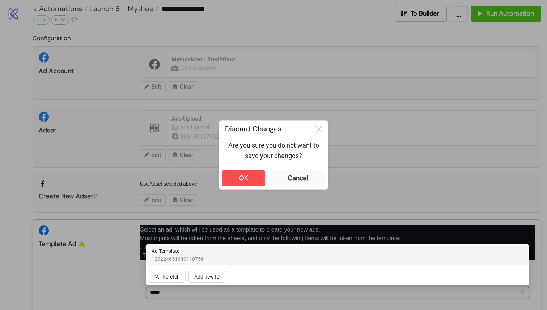
click at [195, 259] on span "120224651640110756" at bounding box center [178, 259] width 52 height 8
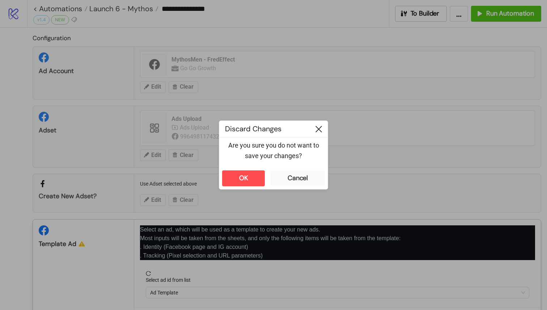
click at [321, 130] on icon at bounding box center [319, 129] width 7 height 7
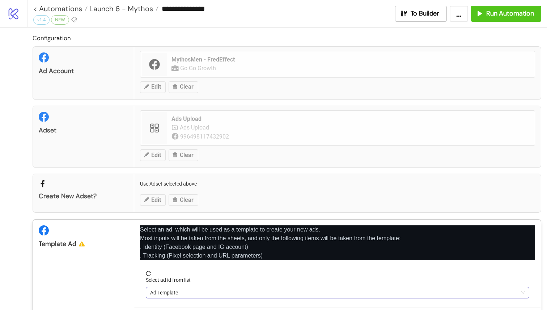
click at [199, 289] on span "Ad Template" at bounding box center [337, 292] width 375 height 11
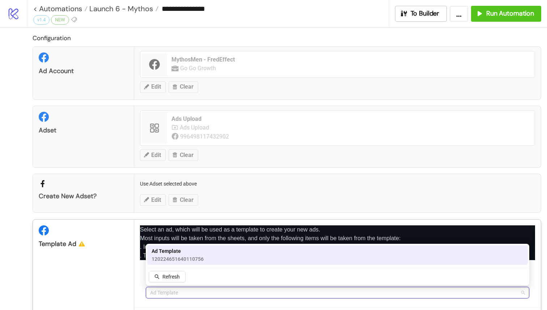
click at [200, 257] on span "120224651640110756" at bounding box center [178, 259] width 52 height 8
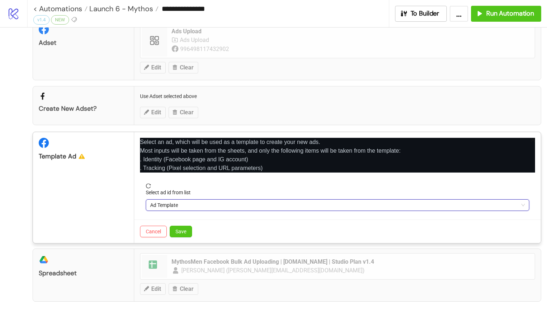
scroll to position [89, 0]
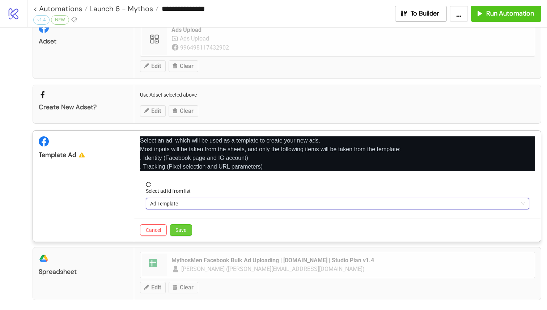
click at [176, 228] on span "Save" at bounding box center [181, 230] width 11 height 6
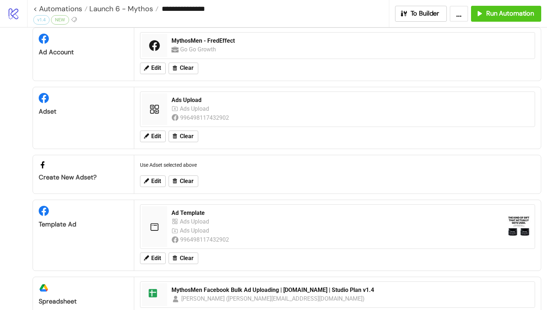
scroll to position [0, 0]
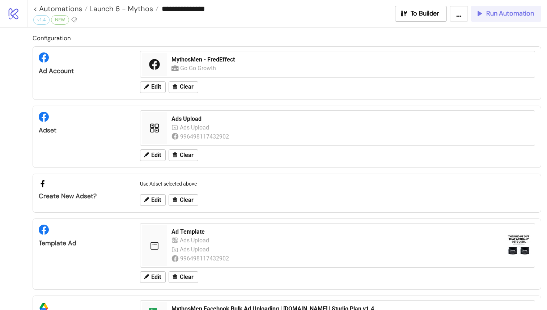
click at [484, 11] on div "Run Automation" at bounding box center [504, 13] width 59 height 8
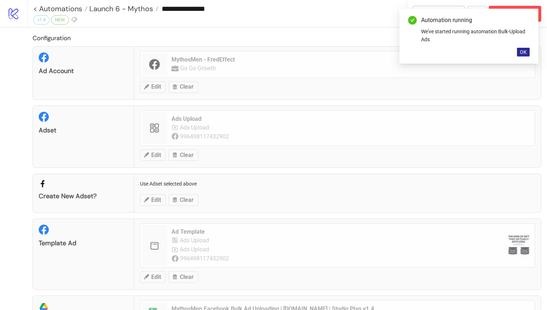
click at [525, 52] on span "OK" at bounding box center [523, 52] width 7 height 6
